Goal: Information Seeking & Learning: Learn about a topic

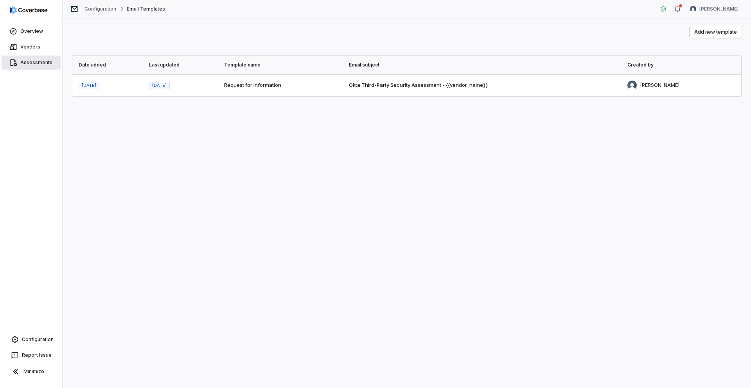
click at [29, 63] on span "Assessments" at bounding box center [36, 62] width 32 height 6
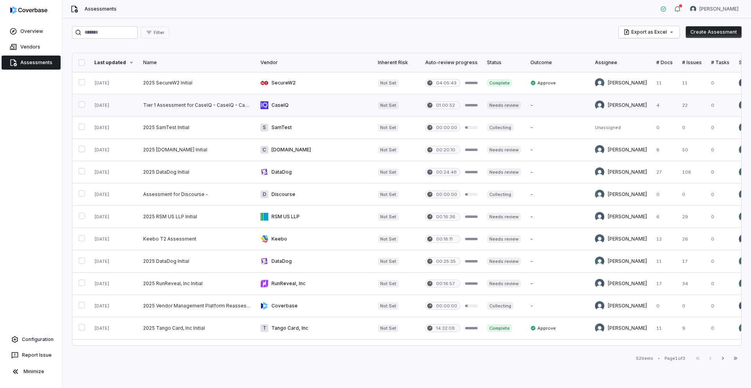
click at [162, 104] on link at bounding box center [196, 105] width 117 height 22
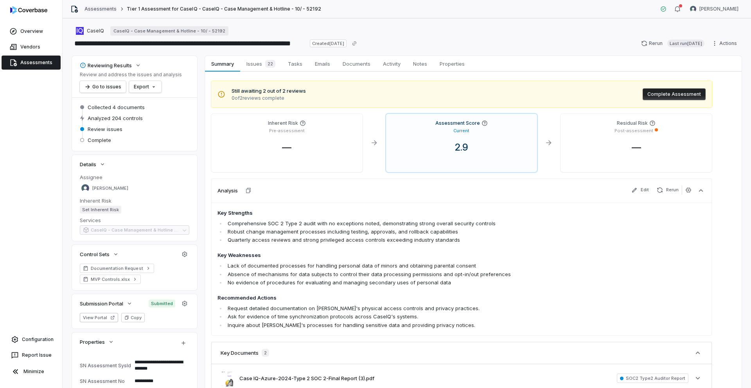
click at [103, 11] on link "Assessments" at bounding box center [100, 9] width 32 height 6
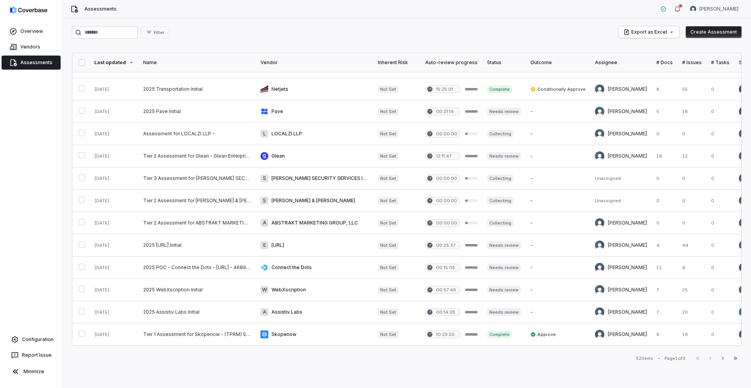
scroll to position [288, 0]
click at [167, 38] on button "Filter" at bounding box center [155, 33] width 29 height 12
click at [172, 77] on div "Assignee" at bounding box center [188, 81] width 75 height 13
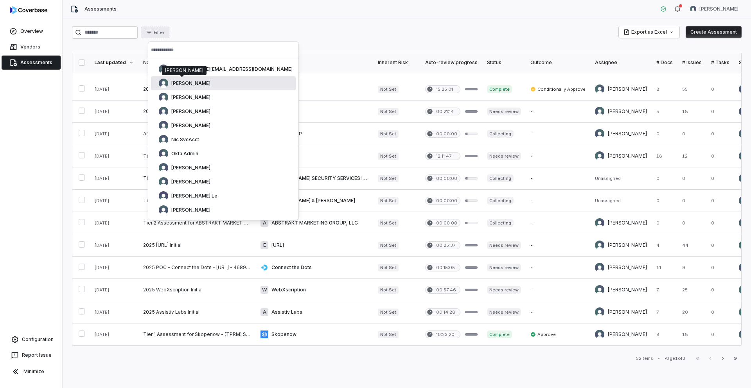
click at [184, 83] on span "[PERSON_NAME]" at bounding box center [190, 83] width 39 height 6
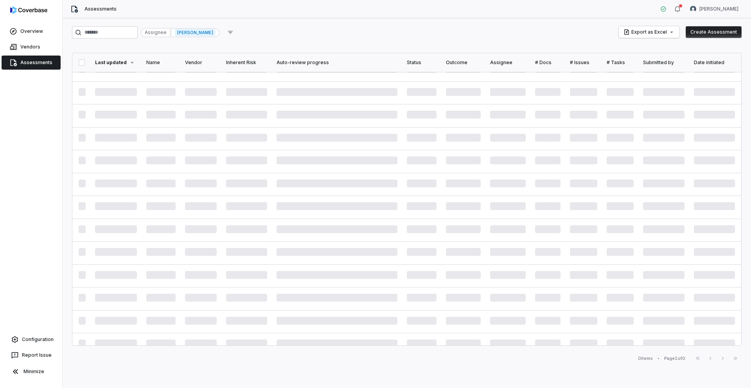
scroll to position [0, 0]
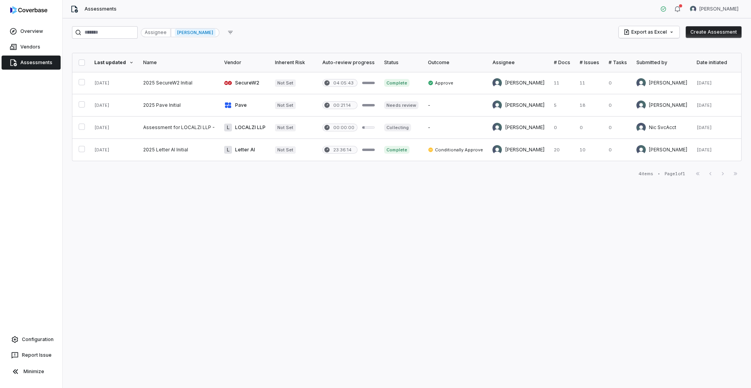
click at [203, 34] on span "[PERSON_NAME]" at bounding box center [195, 33] width 41 height 8
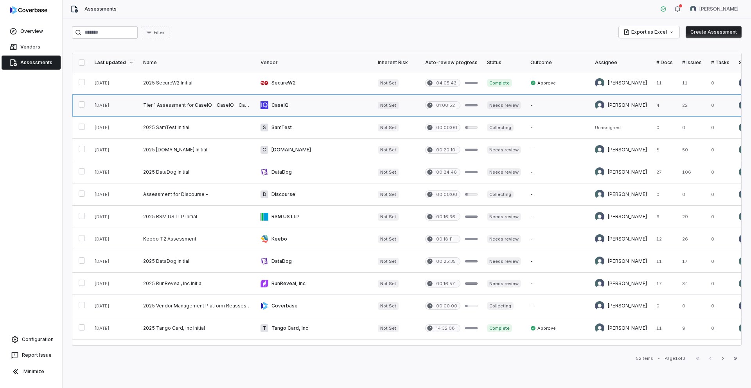
click at [174, 109] on link at bounding box center [196, 105] width 117 height 22
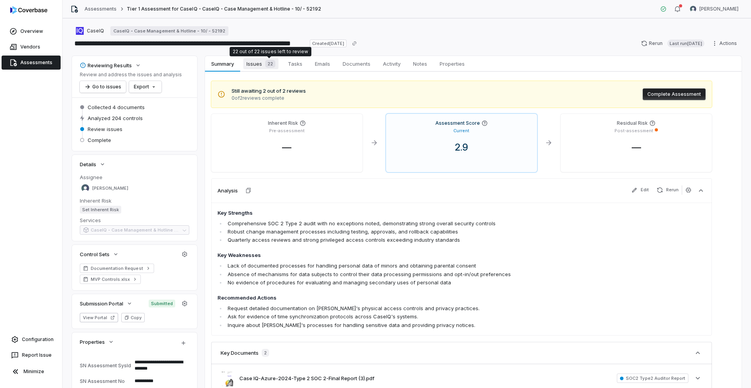
click at [269, 66] on span "22" at bounding box center [270, 64] width 10 height 8
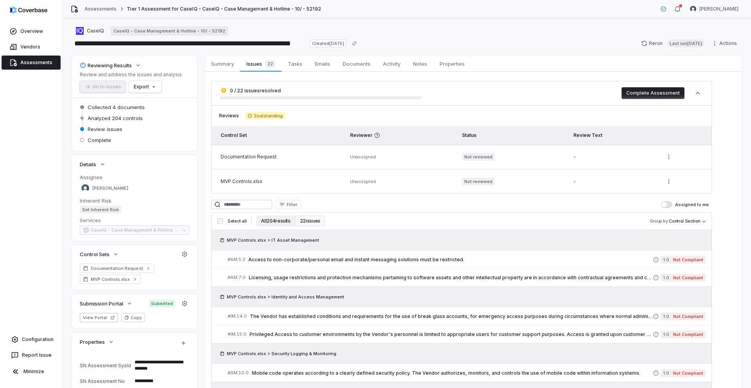
click at [282, 218] on button "All 204 results" at bounding box center [275, 220] width 39 height 11
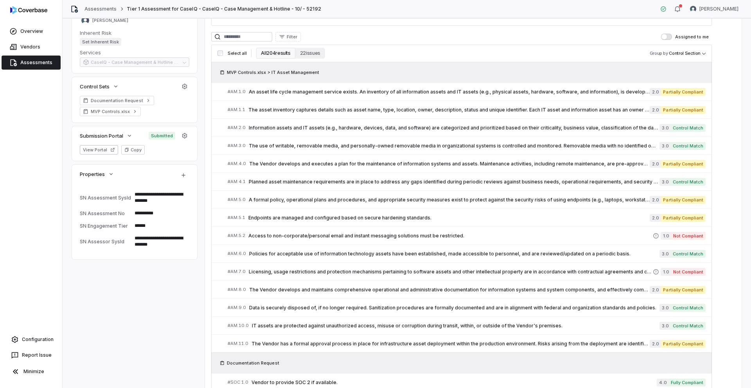
scroll to position [167, 0]
click at [297, 40] on span "Filter" at bounding box center [292, 38] width 11 height 6
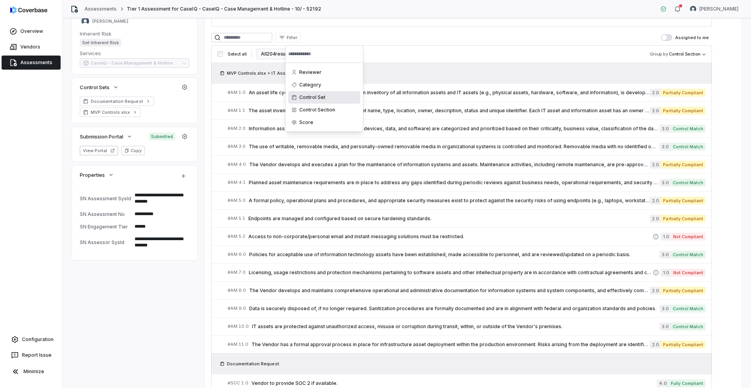
click at [311, 102] on div "Control Set" at bounding box center [324, 97] width 72 height 13
click at [307, 68] on div "Documentation Request" at bounding box center [324, 72] width 72 height 13
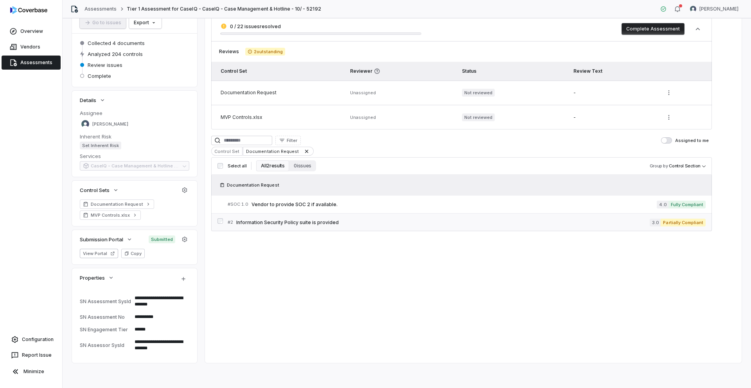
click at [321, 219] on span "Information Security Policy suite is provided" at bounding box center [442, 222] width 413 height 6
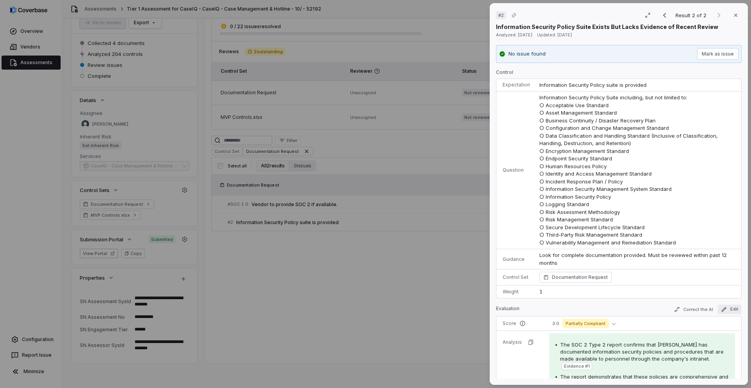
click at [721, 309] on icon "button" at bounding box center [724, 309] width 6 height 6
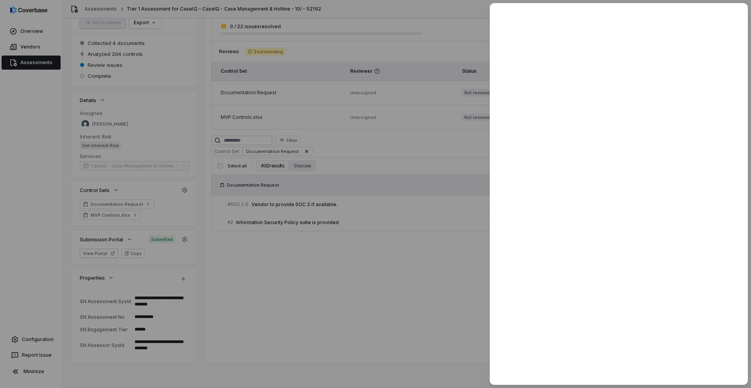
click at [426, 230] on div at bounding box center [375, 194] width 751 height 388
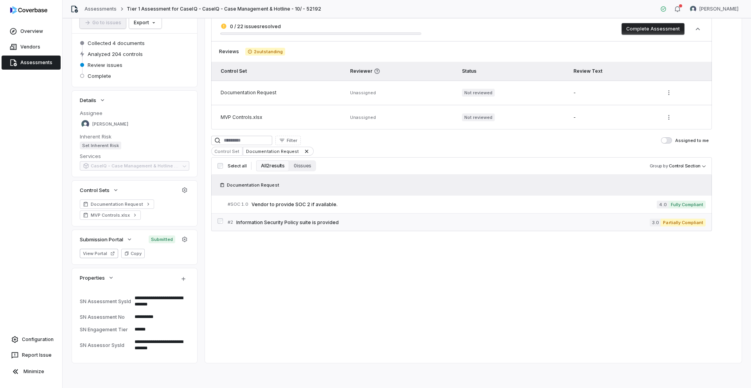
click at [573, 223] on span "Information Security Policy suite is provided" at bounding box center [442, 222] width 413 height 6
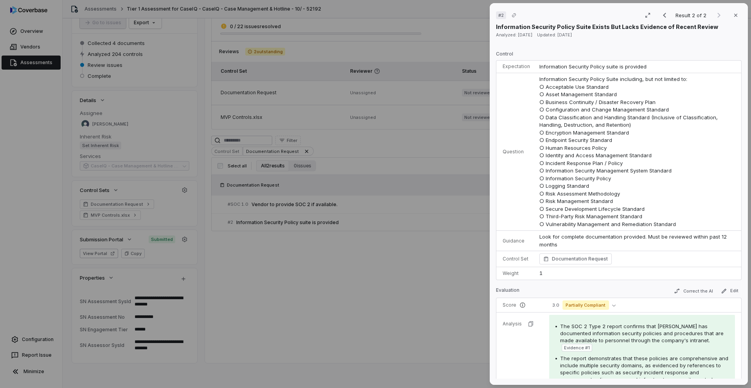
scroll to position [17, 0]
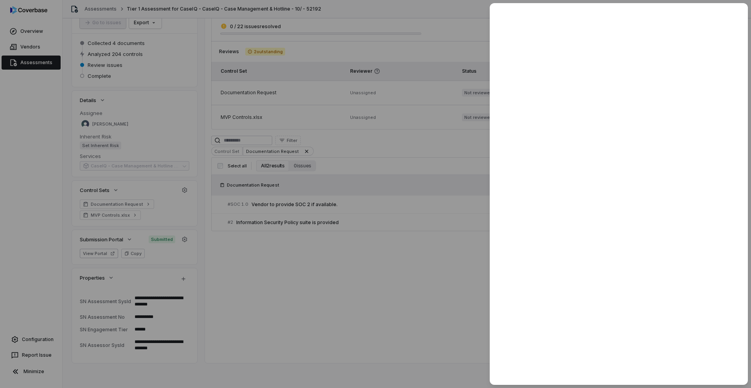
click at [379, 236] on div at bounding box center [375, 194] width 751 height 388
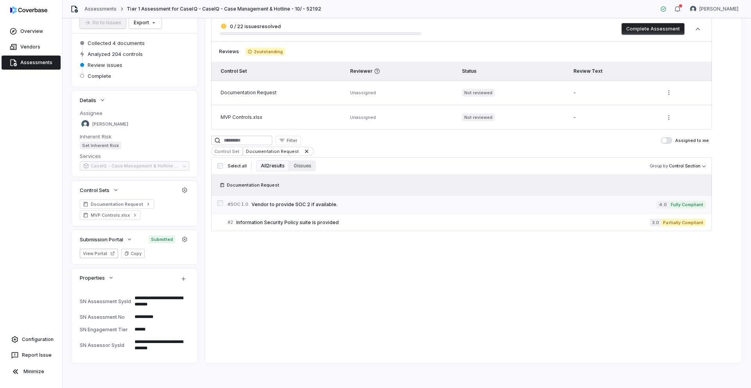
click at [381, 203] on span "Vendor to provide SOC 2 if available." at bounding box center [453, 204] width 405 height 6
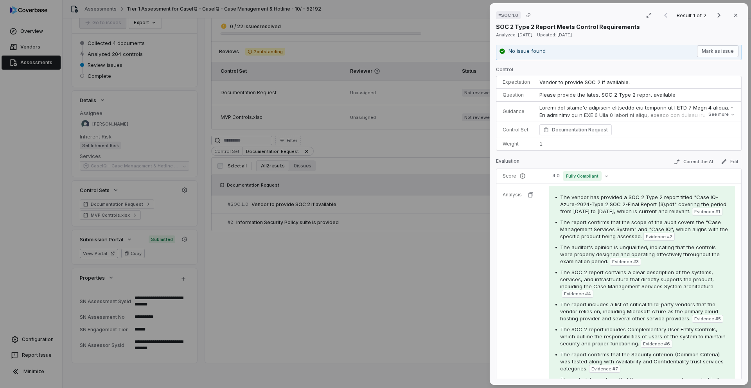
scroll to position [4, 0]
click at [720, 113] on button "See more" at bounding box center [721, 113] width 31 height 14
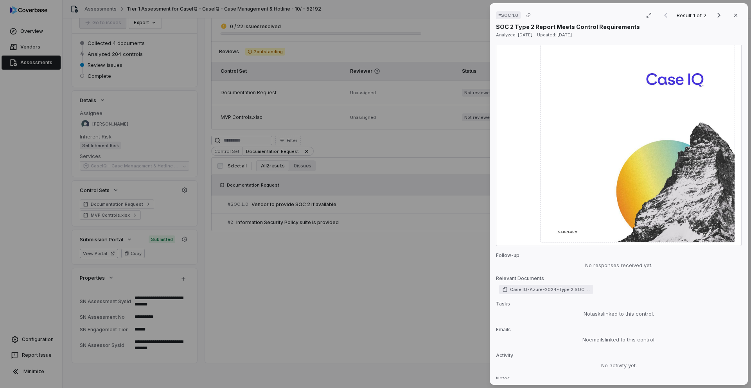
scroll to position [2384, 0]
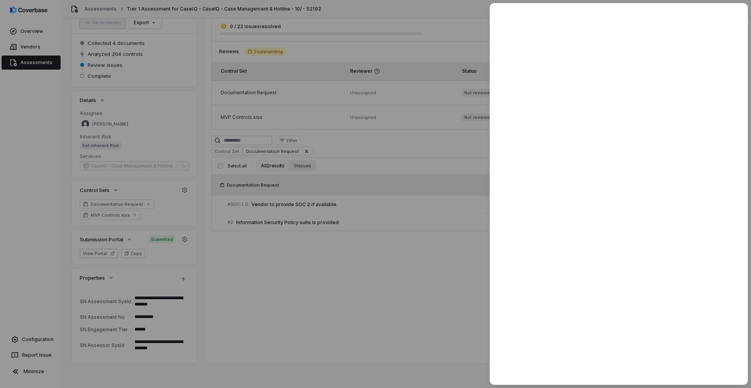
click at [416, 312] on div at bounding box center [375, 194] width 751 height 388
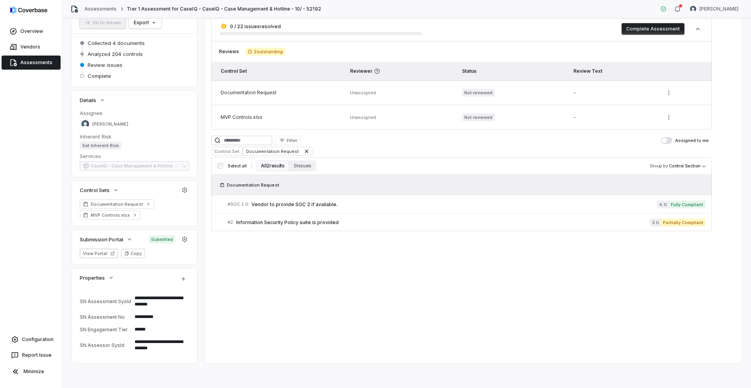
type textarea "*"
